Goal: Task Accomplishment & Management: Manage account settings

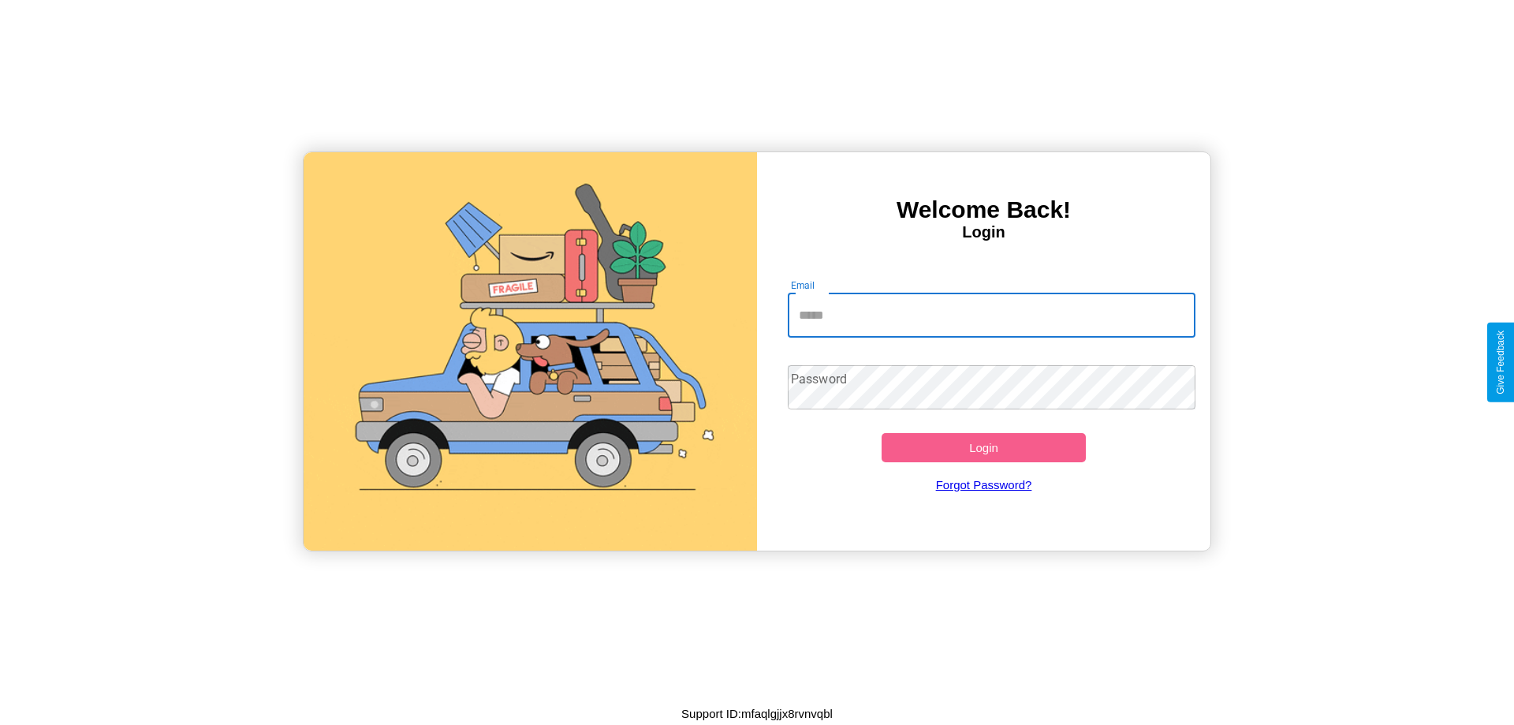
click at [991, 315] on input "Email" at bounding box center [992, 315] width 408 height 44
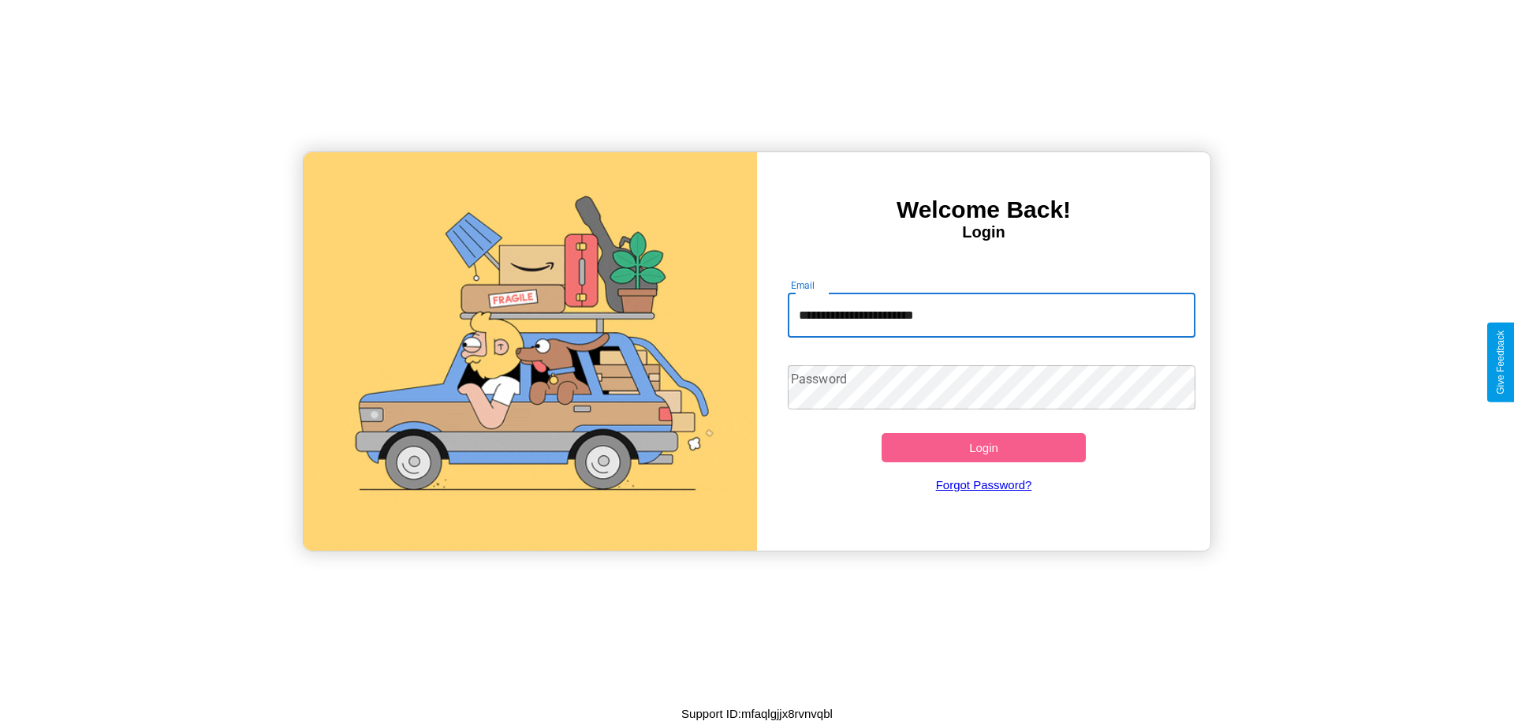
type input "**********"
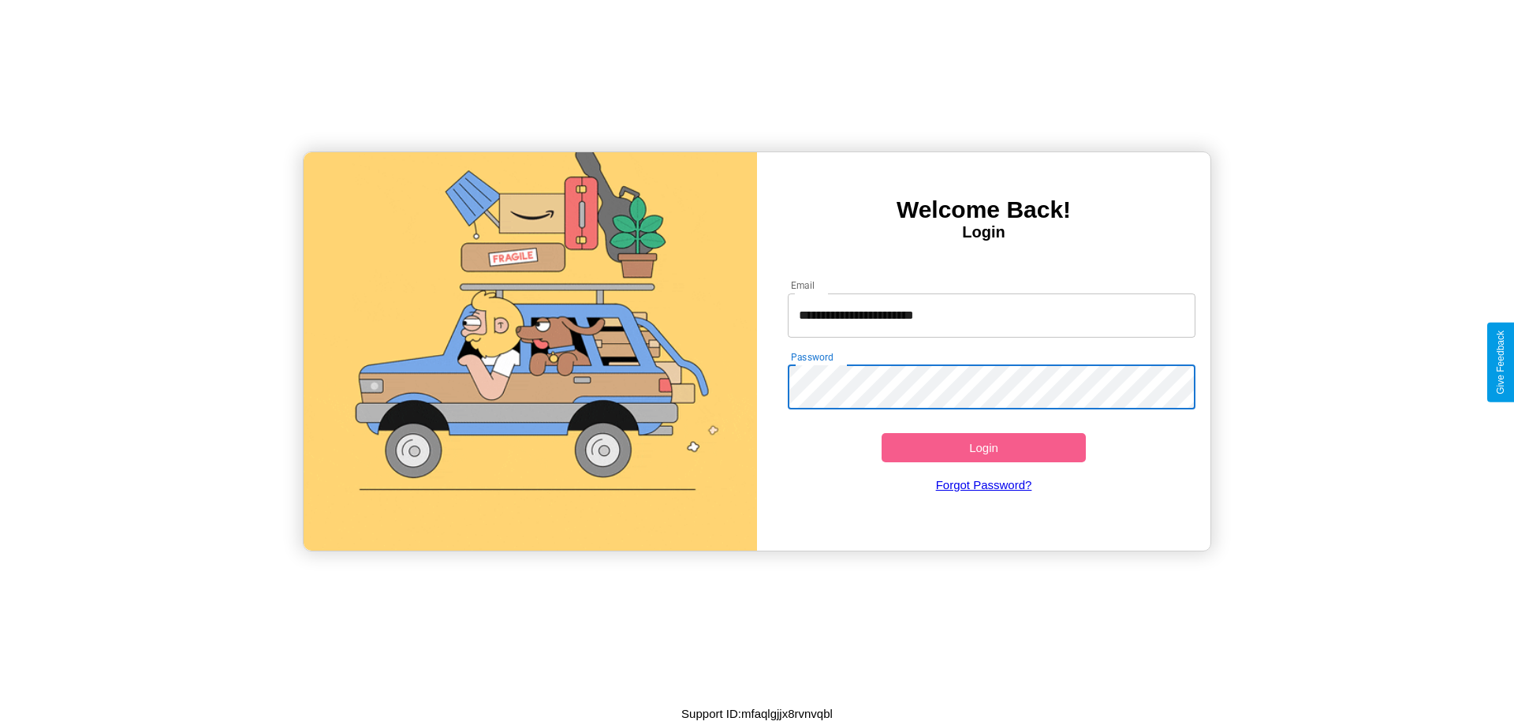
click at [983, 447] on button "Login" at bounding box center [984, 447] width 204 height 29
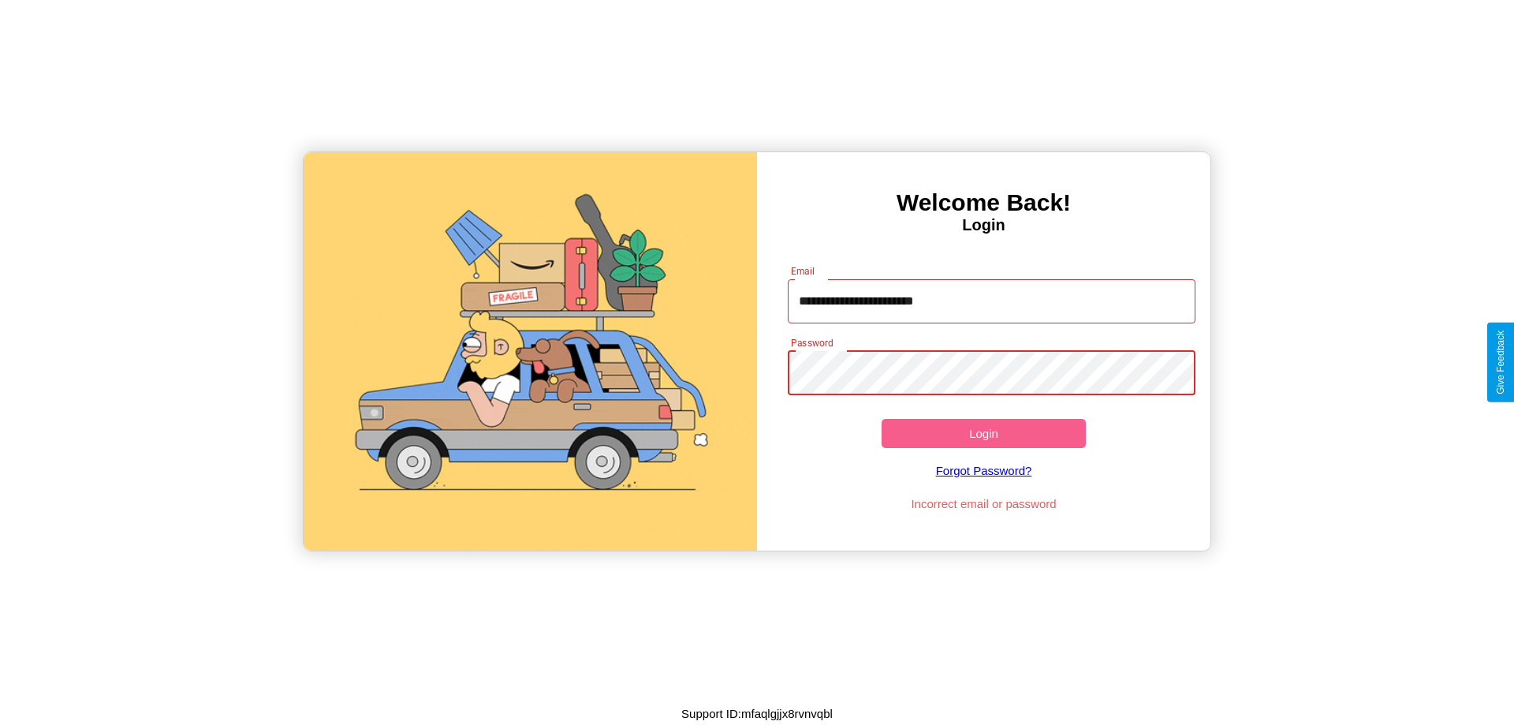
click at [983, 433] on button "Login" at bounding box center [984, 433] width 204 height 29
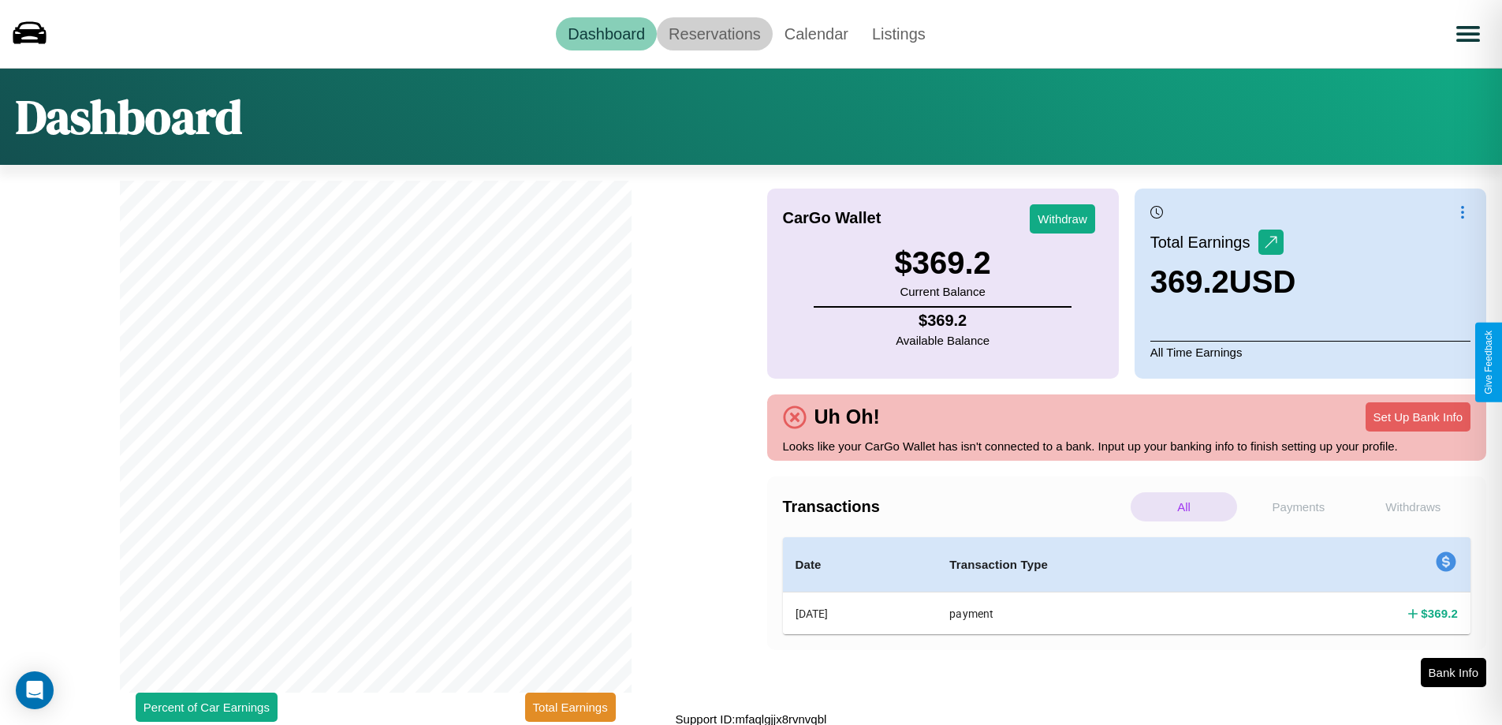
click at [714, 33] on link "Reservations" at bounding box center [715, 33] width 116 height 33
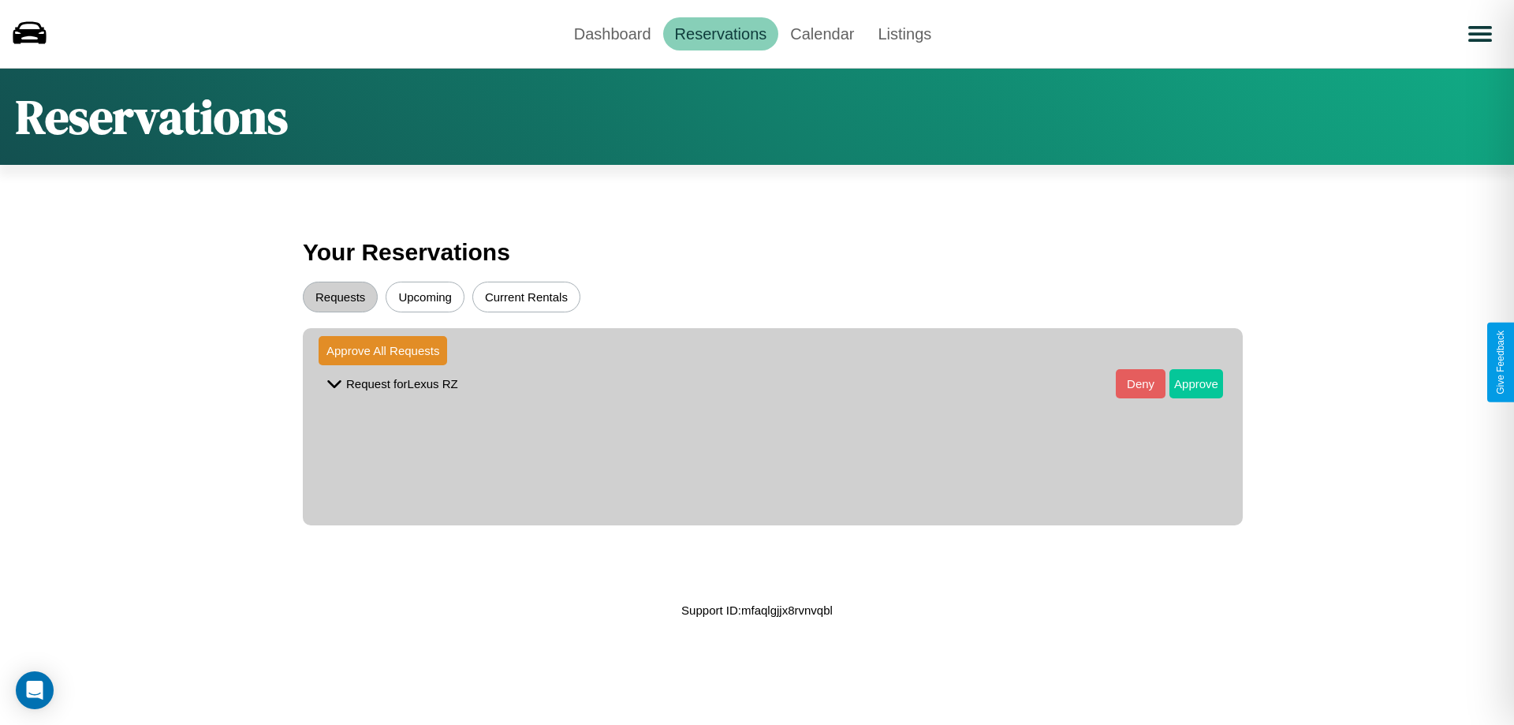
click at [1184, 383] on button "Approve" at bounding box center [1196, 383] width 54 height 29
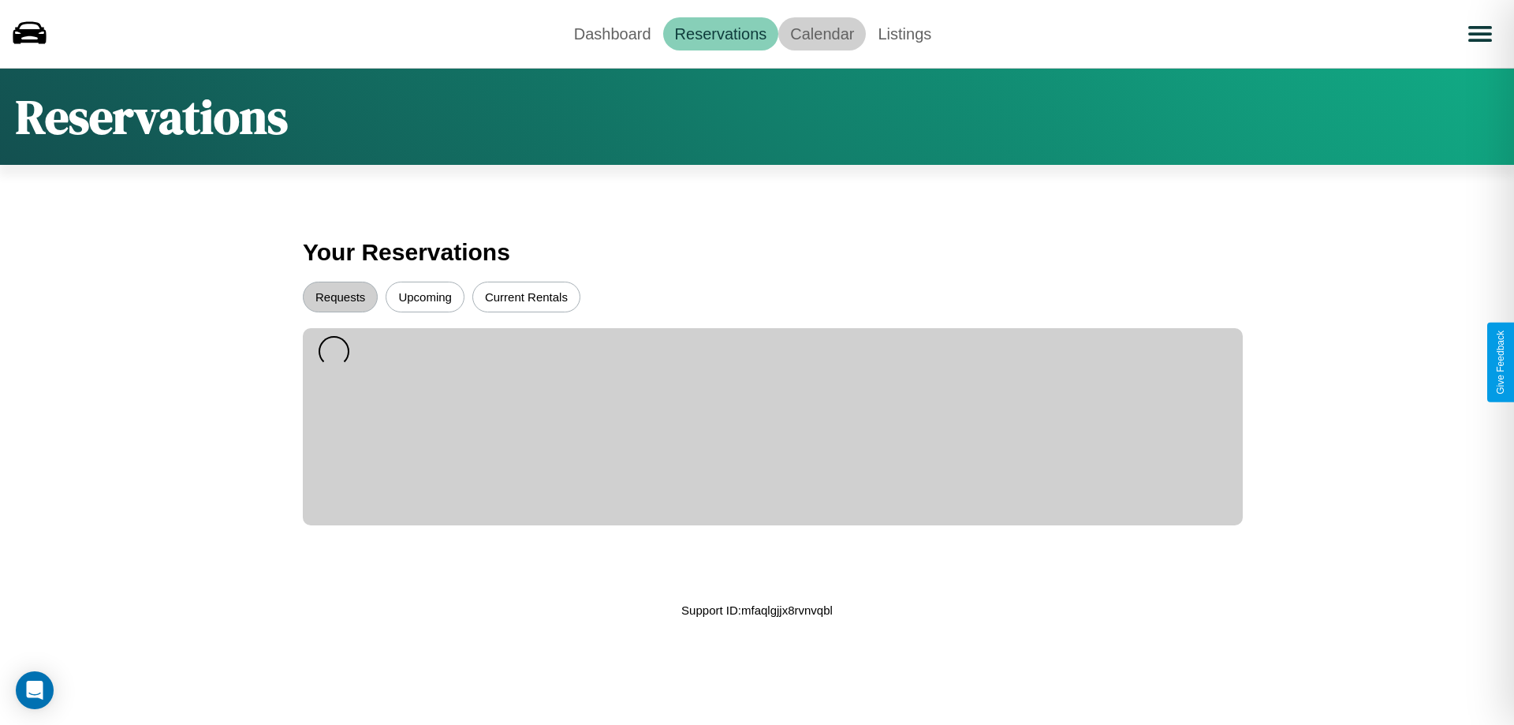
click at [822, 33] on link "Calendar" at bounding box center [822, 33] width 88 height 33
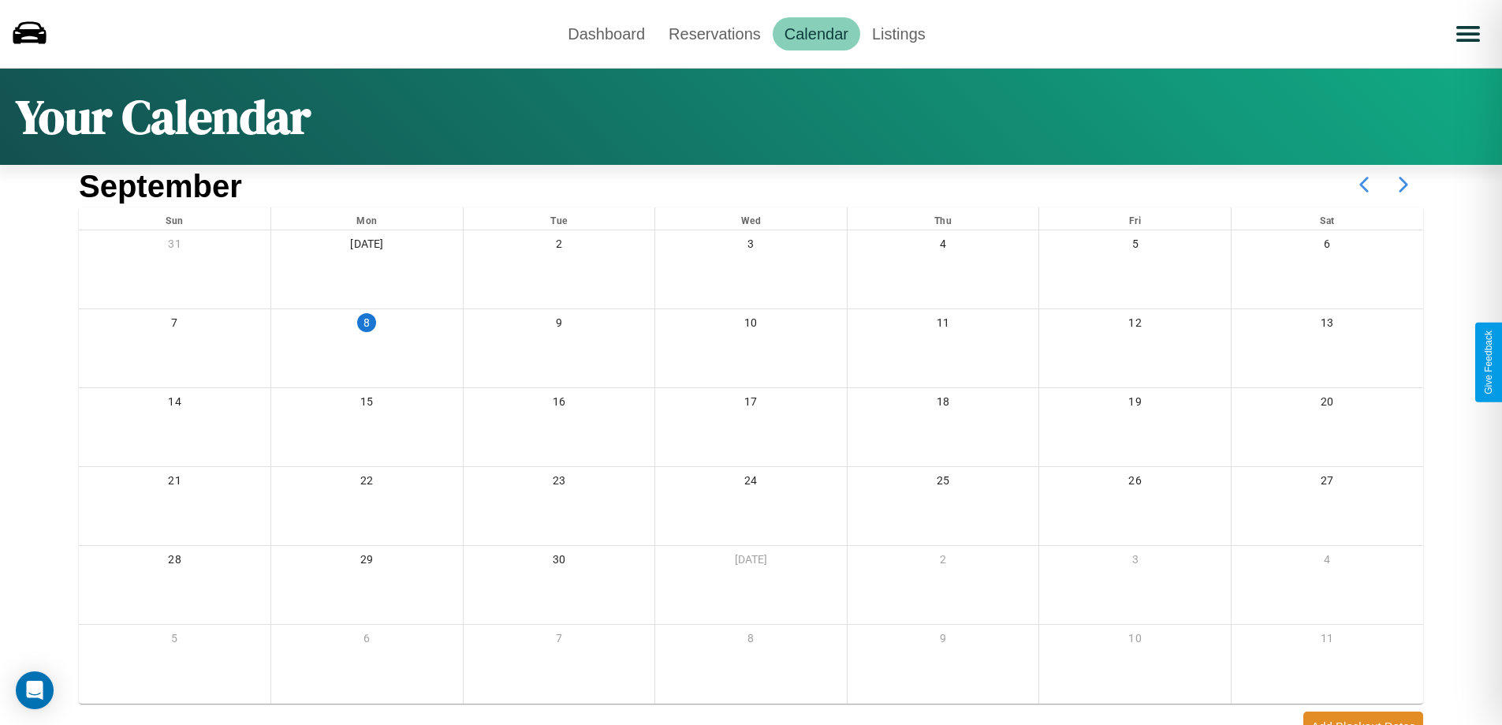
click at [1403, 185] on icon at bounding box center [1403, 184] width 39 height 39
click at [606, 33] on link "Dashboard" at bounding box center [606, 33] width 101 height 33
